Goal: Task Accomplishment & Management: Use online tool/utility

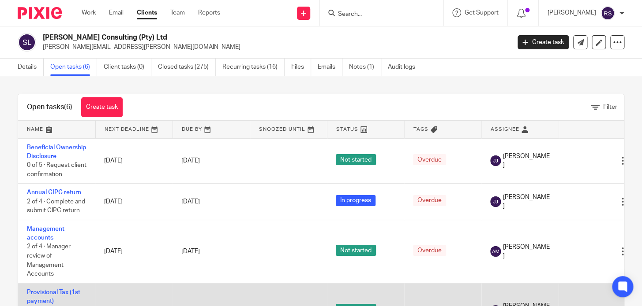
scroll to position [86, 0]
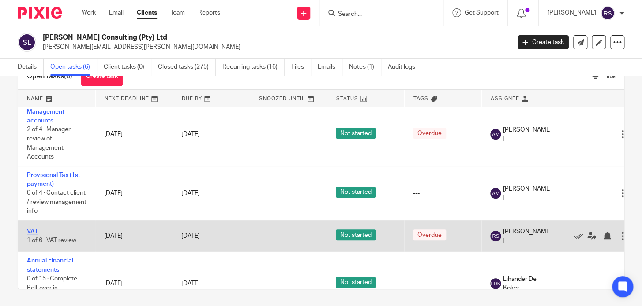
click at [32, 235] on link "VAT" at bounding box center [32, 232] width 11 height 6
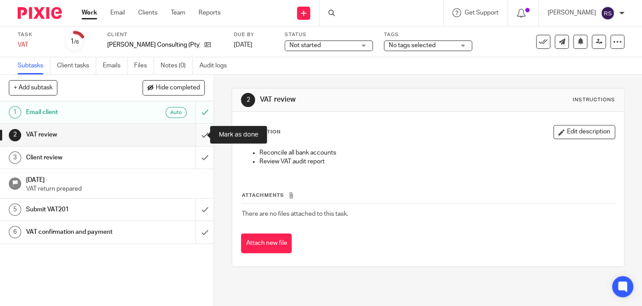
click at [197, 132] on input "submit" at bounding box center [106, 135] width 213 height 22
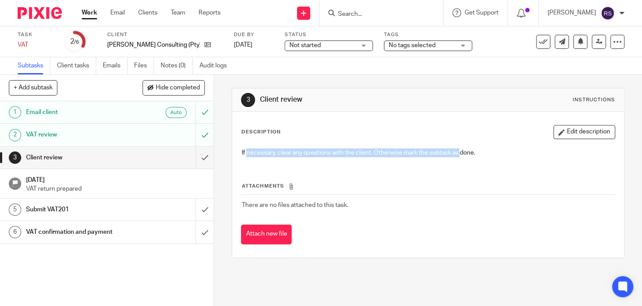
drag, startPoint x: 298, startPoint y: 154, endPoint x: 460, endPoint y: 154, distance: 162.3
click at [460, 154] on p "If necessary, clear any questions with the client. Otherwise mark the subtask a…" at bounding box center [427, 153] width 373 height 9
click at [420, 159] on div "If necessary, clear any questions with the client. Otherwise mark the subtask a…" at bounding box center [427, 154] width 381 height 20
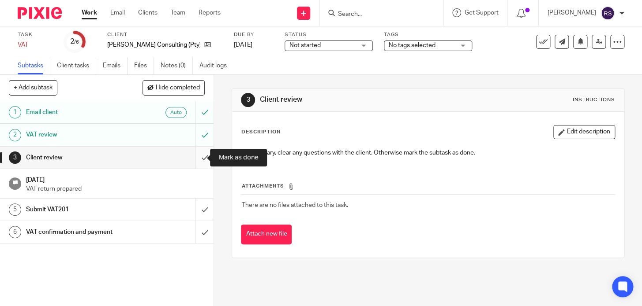
click at [201, 159] on input "submit" at bounding box center [106, 158] width 213 height 22
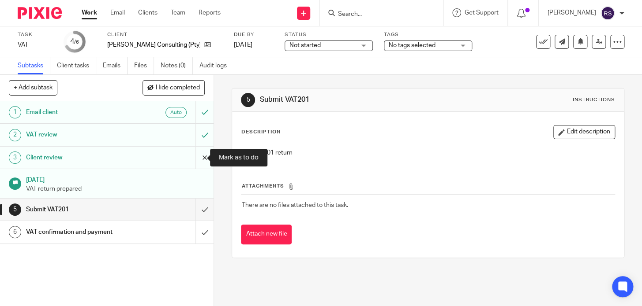
click at [194, 158] on input "submit" at bounding box center [106, 158] width 213 height 22
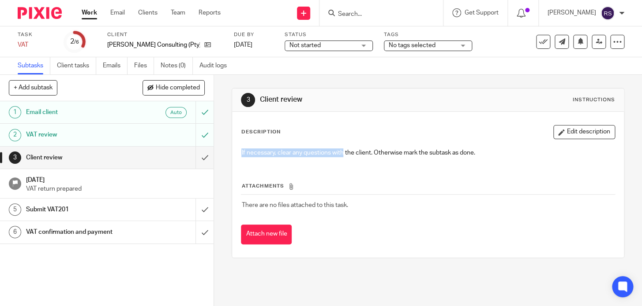
drag, startPoint x: 262, startPoint y: 151, endPoint x: 340, endPoint y: 151, distance: 77.6
click at [340, 151] on div "If necessary, clear any questions with the client. Otherwise mark the subtask a…" at bounding box center [427, 154] width 381 height 20
click at [192, 159] on input "submit" at bounding box center [106, 158] width 213 height 22
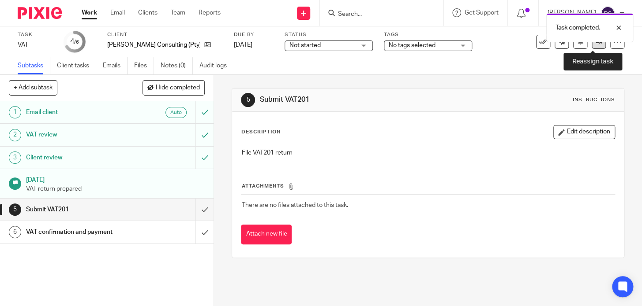
click at [595, 45] on icon at bounding box center [598, 41] width 7 height 7
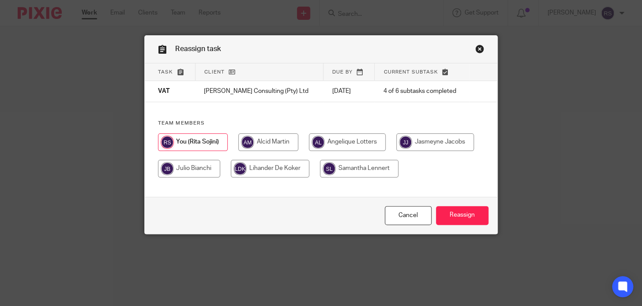
click at [276, 145] on input "radio" at bounding box center [268, 143] width 60 height 18
radio input "true"
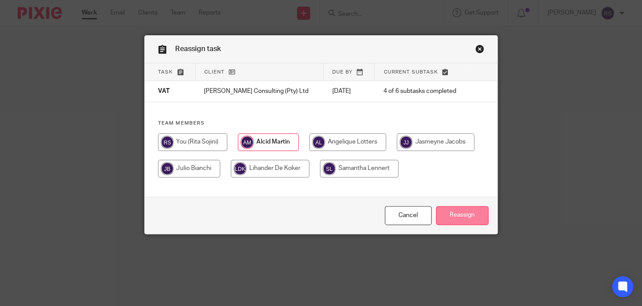
click at [451, 225] on input "Reassign" at bounding box center [462, 215] width 52 height 19
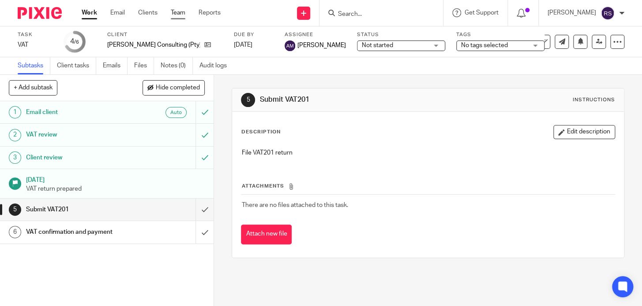
click at [171, 11] on link "Team" at bounding box center [178, 12] width 15 height 9
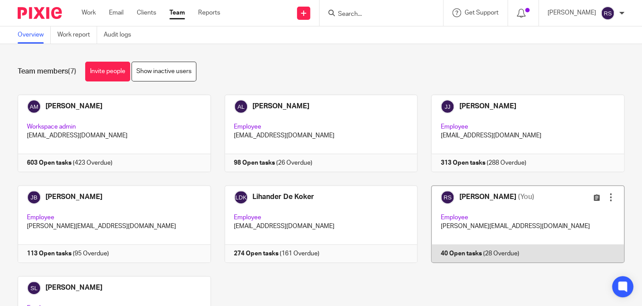
click at [530, 228] on link at bounding box center [520, 225] width 207 height 78
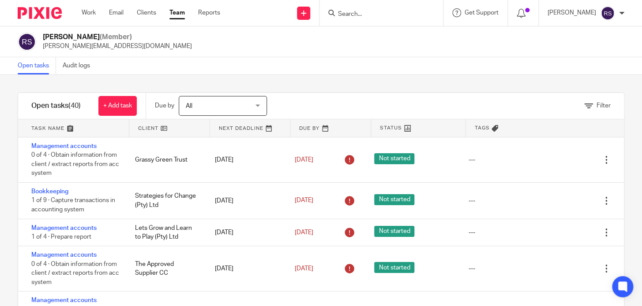
click at [370, 66] on div "Open tasks Audit logs" at bounding box center [321, 66] width 642 height 18
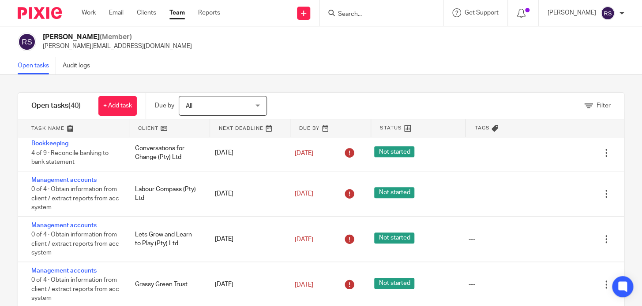
scroll to position [927, 0]
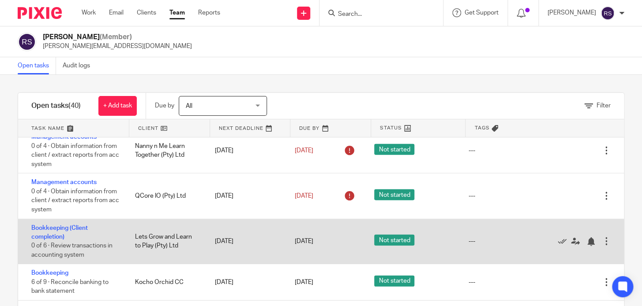
click at [63, 231] on div "Bookkeeping (Client completion) 0 of 6 · Review transactions in accounting syst…" at bounding box center [72, 242] width 108 height 45
click at [63, 229] on link "Bookkeeping (Client completion)" at bounding box center [59, 232] width 56 height 15
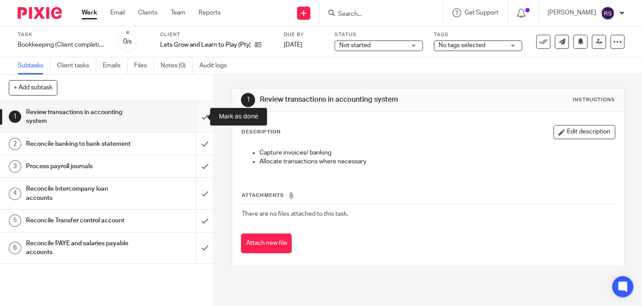
click at [196, 111] on input "submit" at bounding box center [106, 116] width 213 height 31
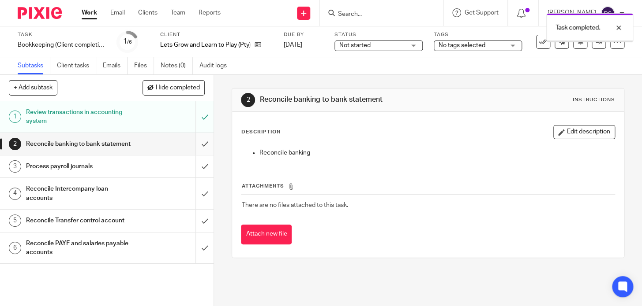
click at [196, 154] on input "submit" at bounding box center [106, 144] width 213 height 22
